Goal: Check status: Check status

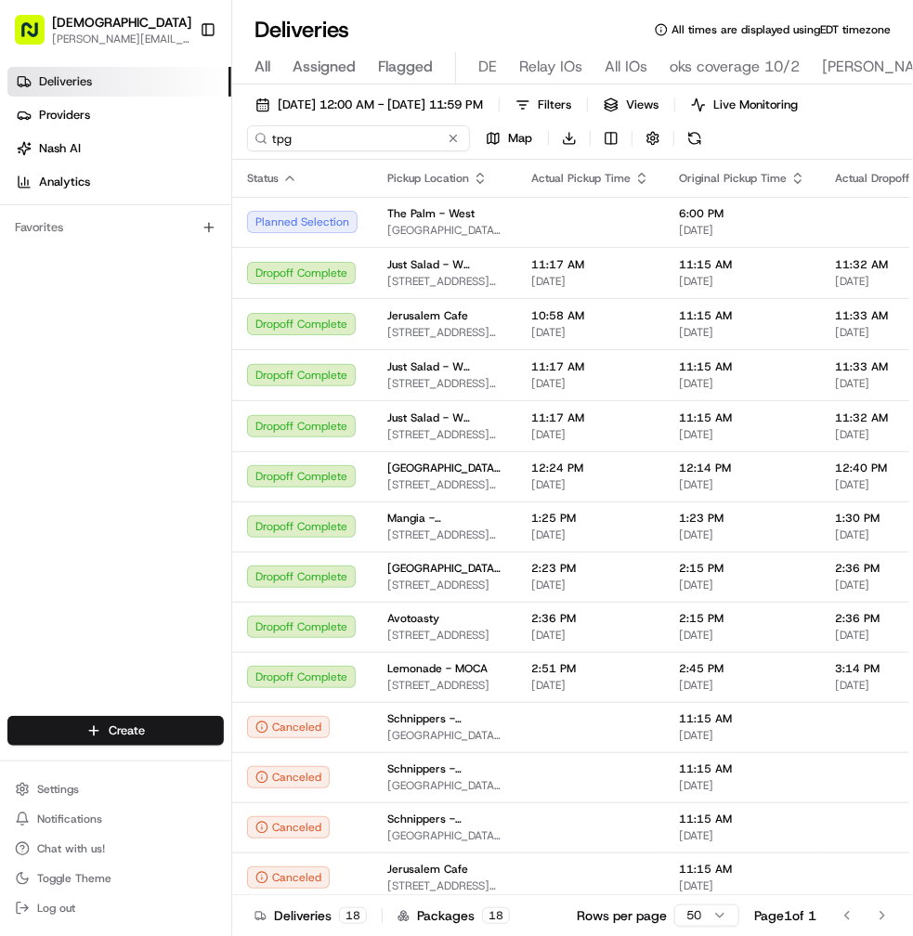
click at [351, 144] on input "tpg" at bounding box center [358, 138] width 223 height 26
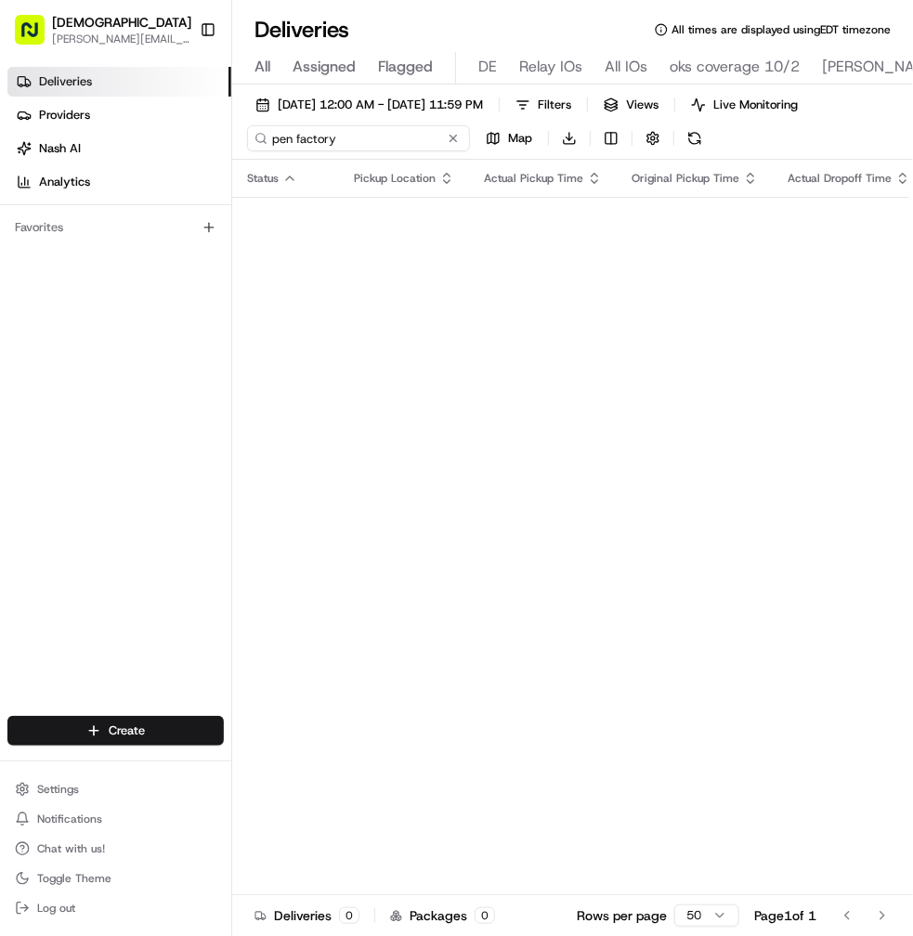
click at [323, 127] on input "pen factory" at bounding box center [358, 138] width 223 height 26
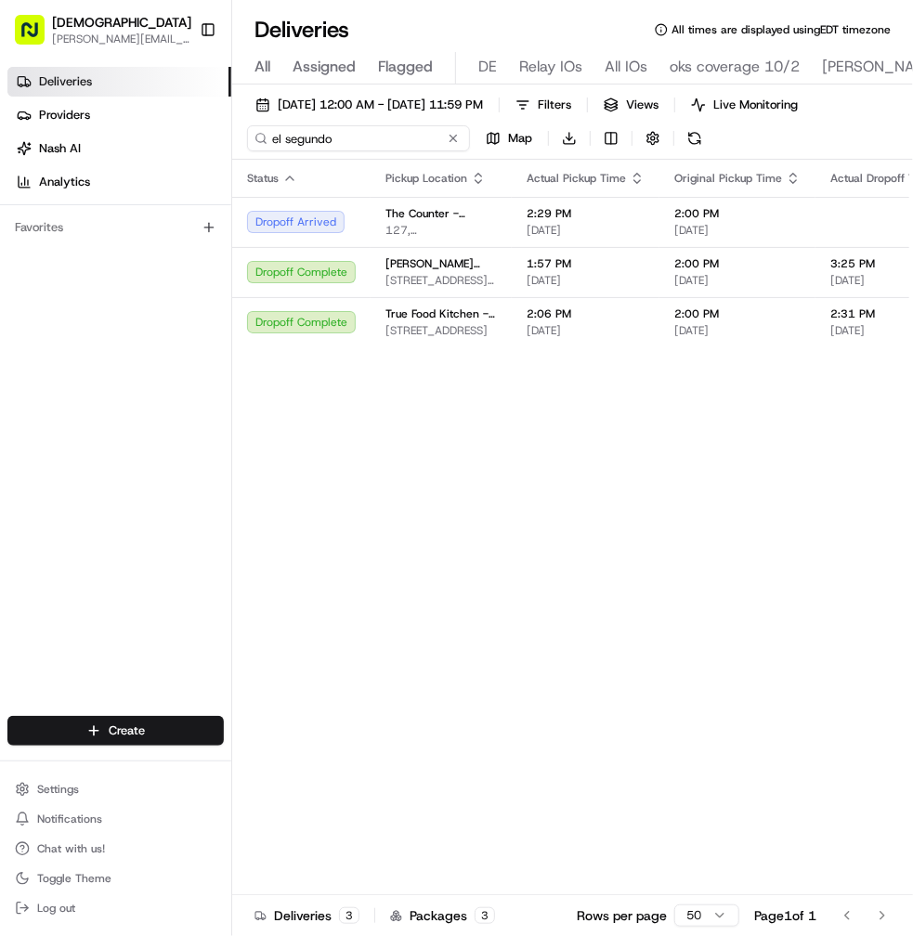
type input "el segundo"
